Goal: Navigation & Orientation: Find specific page/section

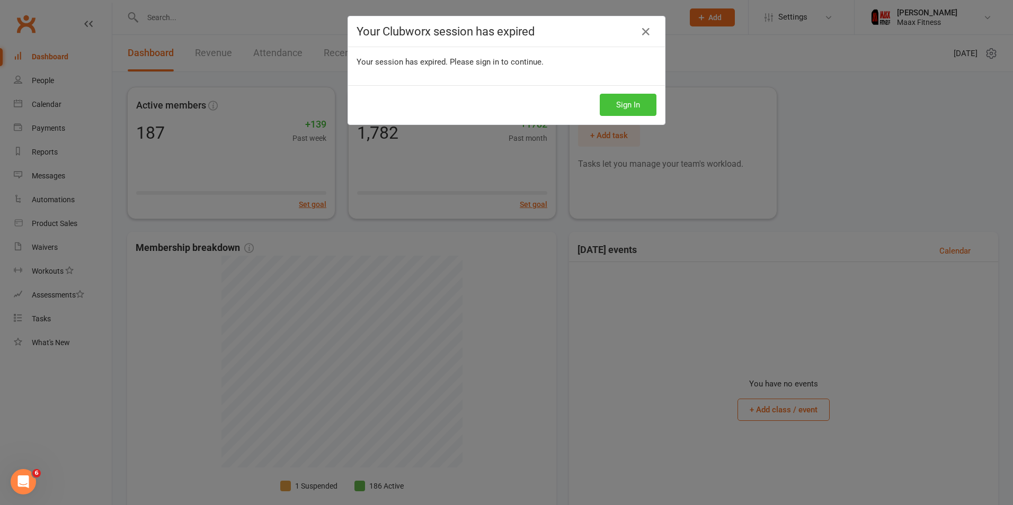
click at [647, 102] on button "Sign In" at bounding box center [628, 105] width 57 height 22
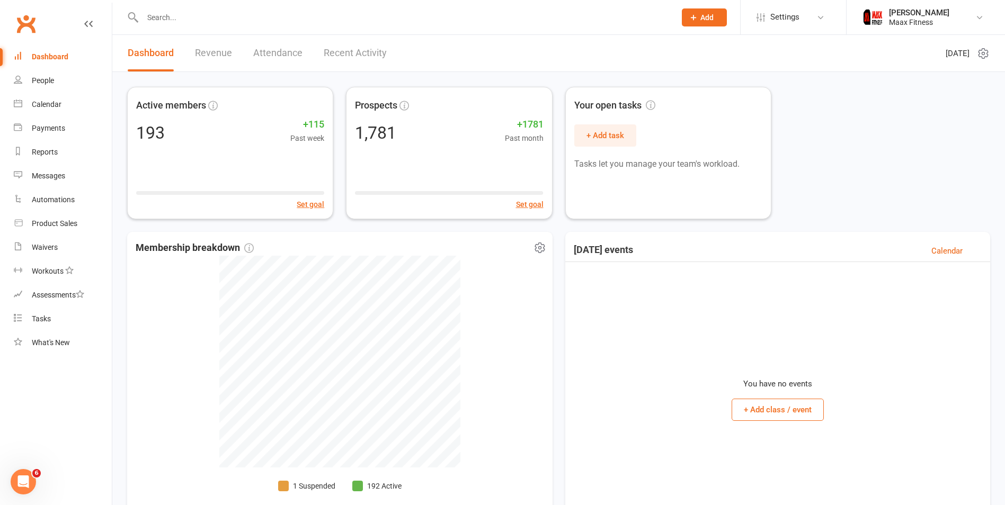
click at [296, 484] on li "1 Suspended" at bounding box center [306, 487] width 57 height 12
select select "100"
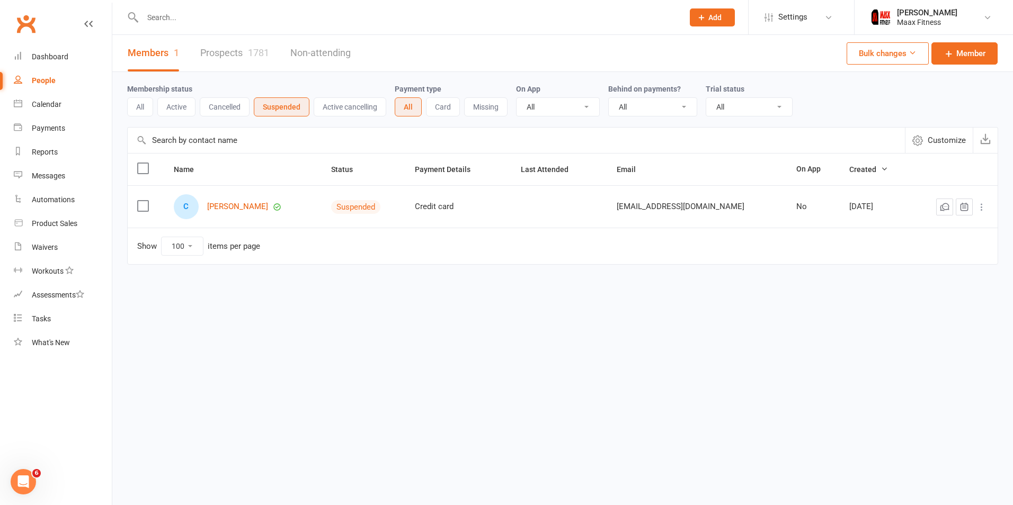
click at [41, 83] on div "People" at bounding box center [44, 80] width 24 height 8
click at [41, 52] on div "Dashboard" at bounding box center [50, 56] width 37 height 8
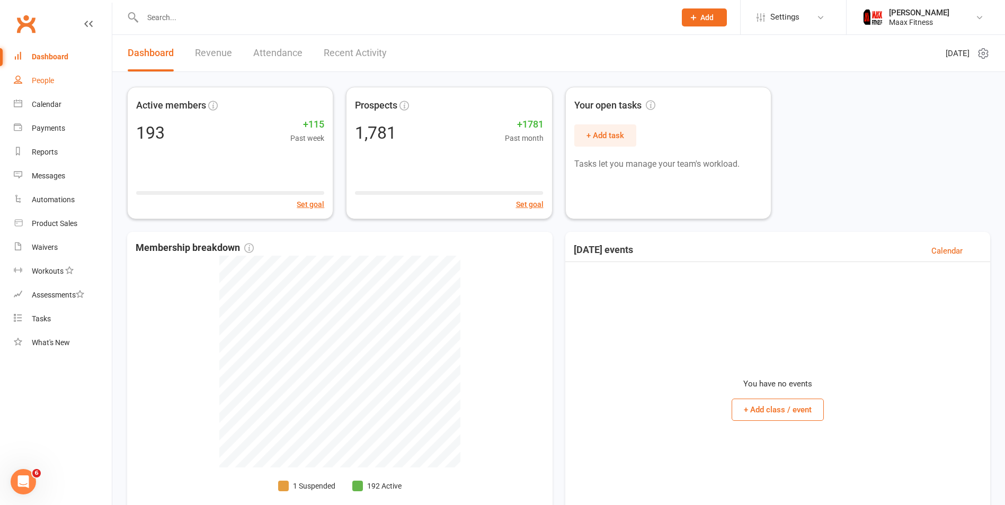
click at [30, 75] on link "People" at bounding box center [63, 81] width 98 height 24
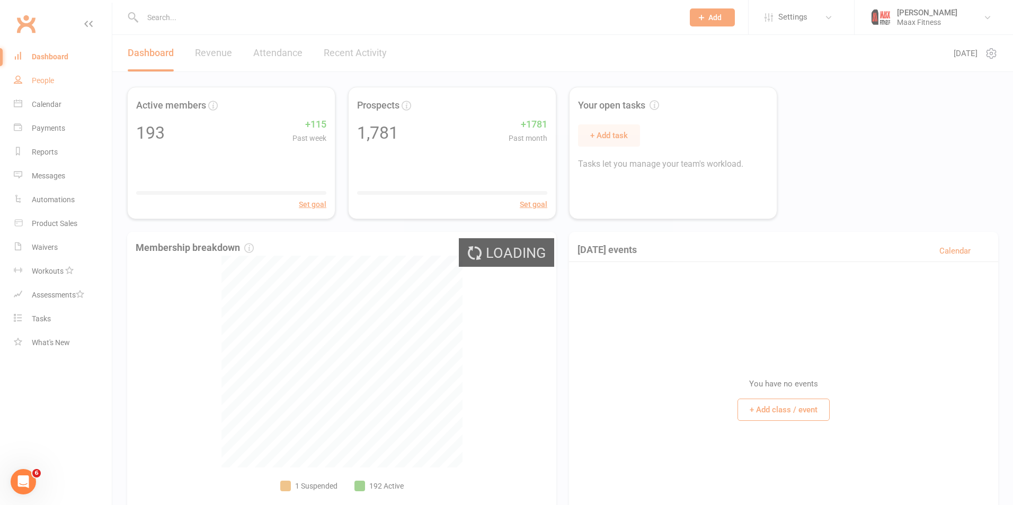
select select "100"
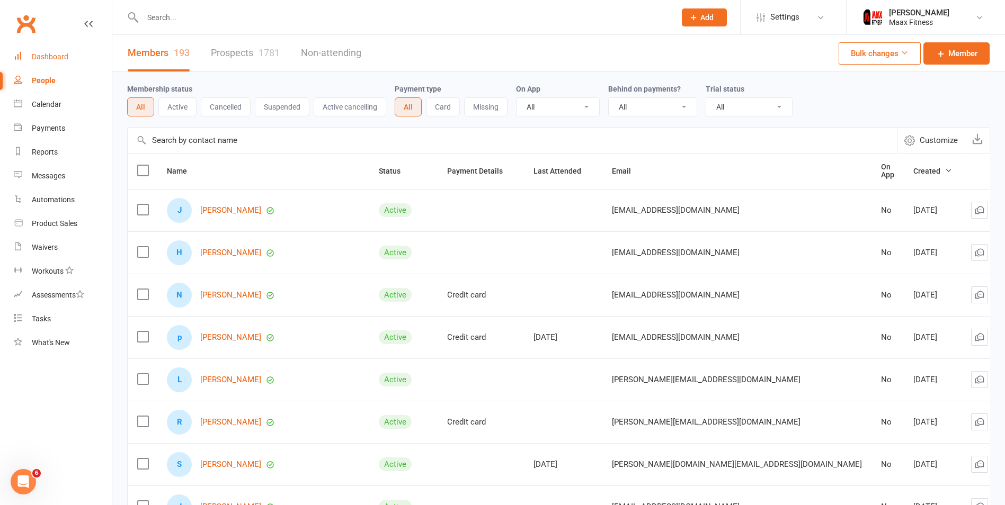
click at [46, 47] on link "Dashboard" at bounding box center [63, 57] width 98 height 24
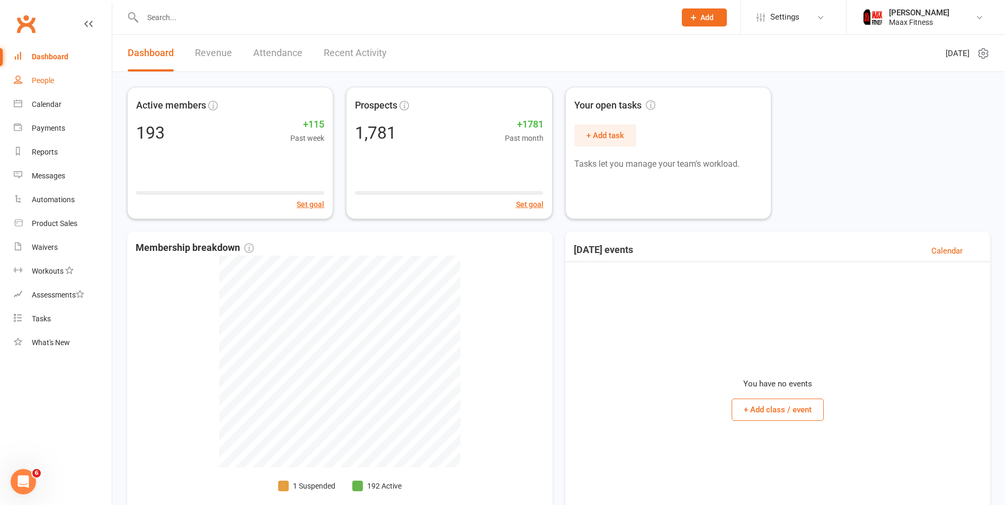
click at [33, 78] on div "People" at bounding box center [43, 80] width 22 height 8
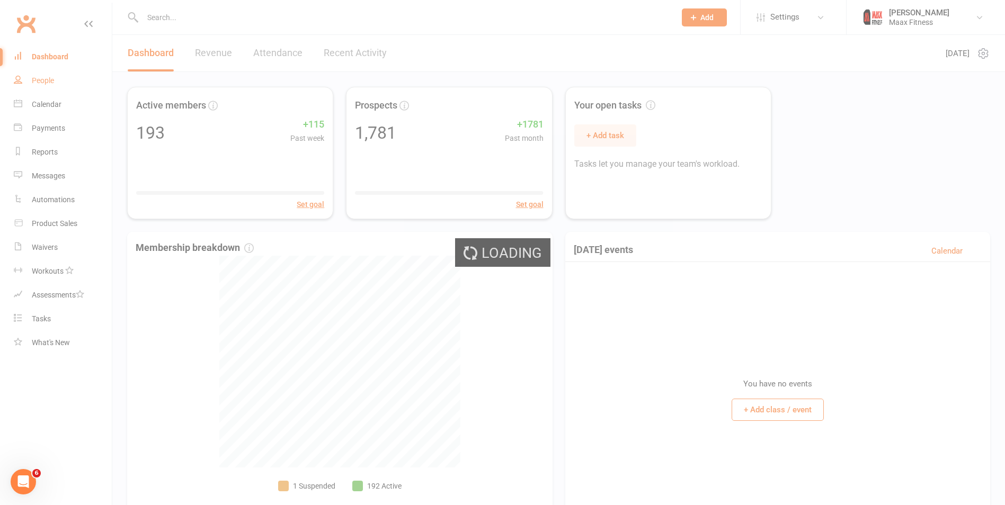
select select "100"
